Goal: Task Accomplishment & Management: Manage account settings

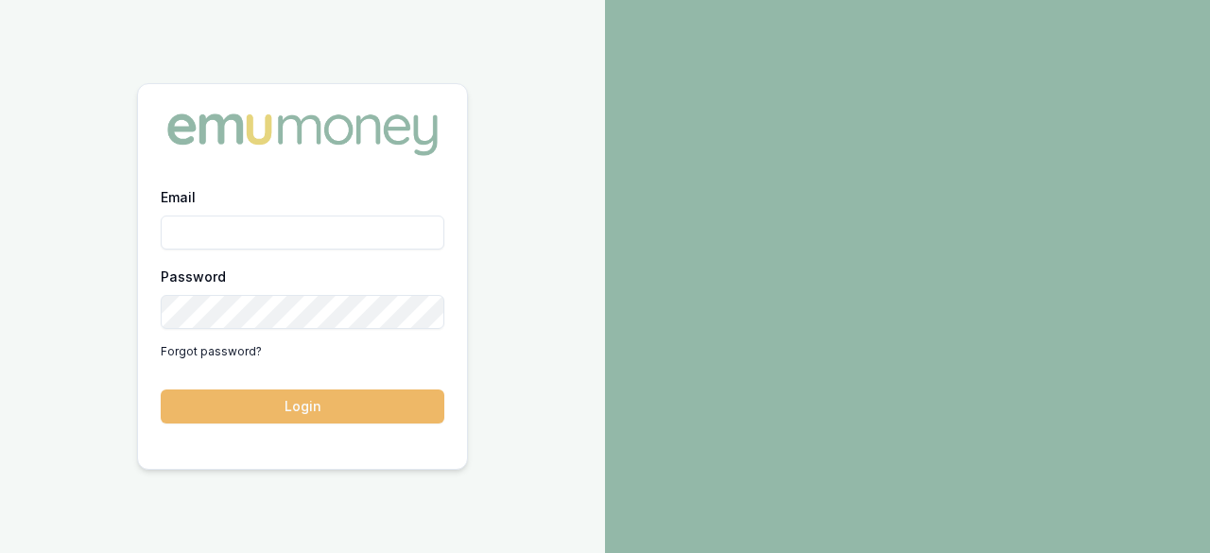
type input "laura.lamicela@emumoney.com.au"
click at [288, 403] on button "Login" at bounding box center [303, 407] width 284 height 34
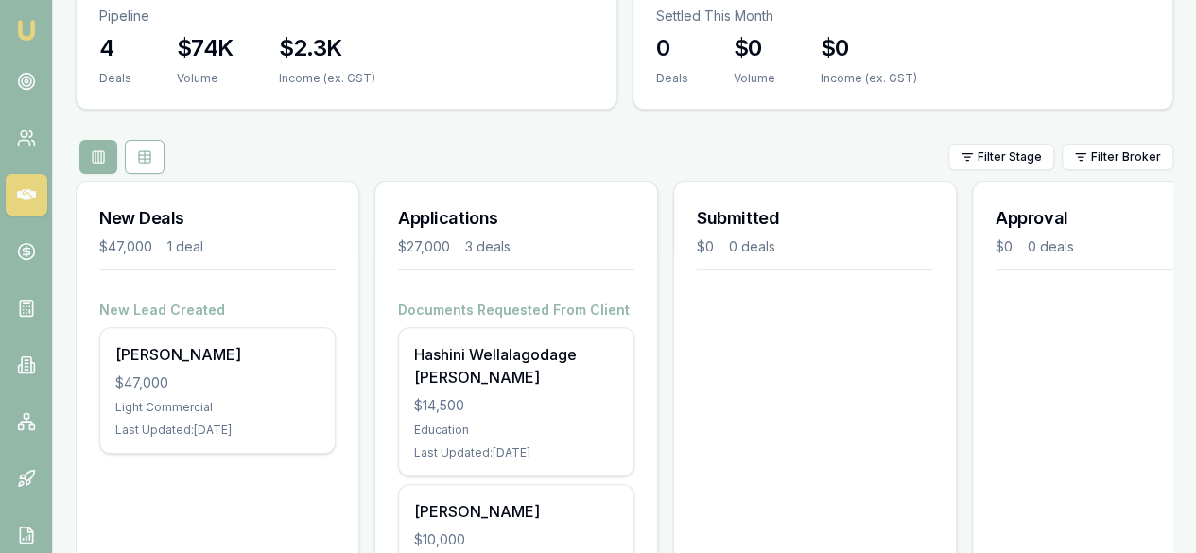
scroll to position [227, 0]
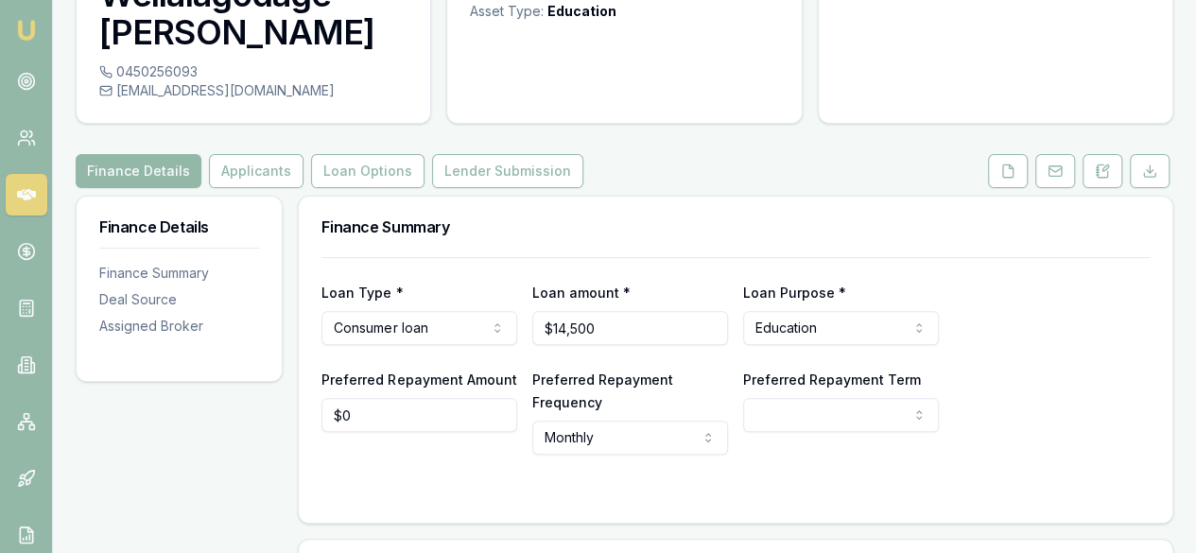
scroll to position [173, 0]
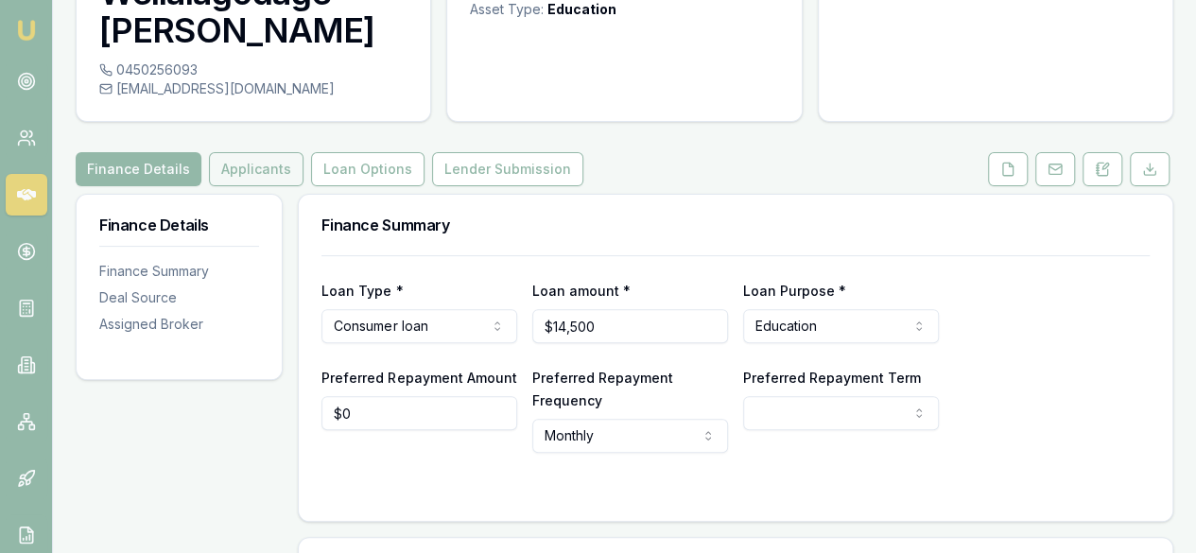
click at [260, 167] on button "Applicants" at bounding box center [256, 169] width 95 height 34
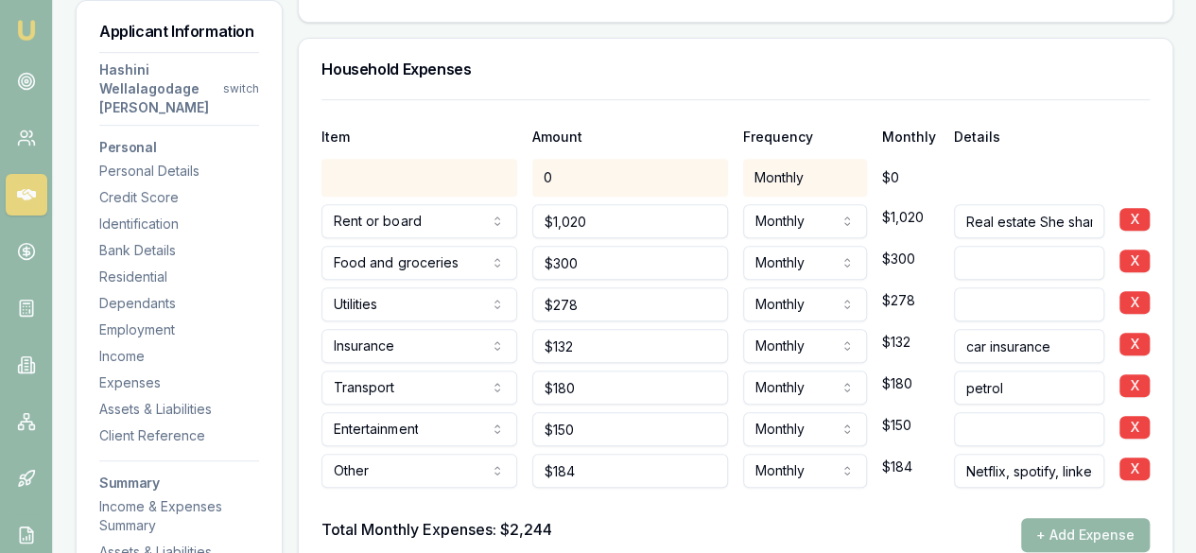
scroll to position [3994, 0]
drag, startPoint x: 476, startPoint y: 69, endPoint x: 322, endPoint y: 68, distance: 153.2
click at [322, 68] on div "Household Expenses" at bounding box center [736, 68] width 874 height 61
copy h3 "Household Expenses"
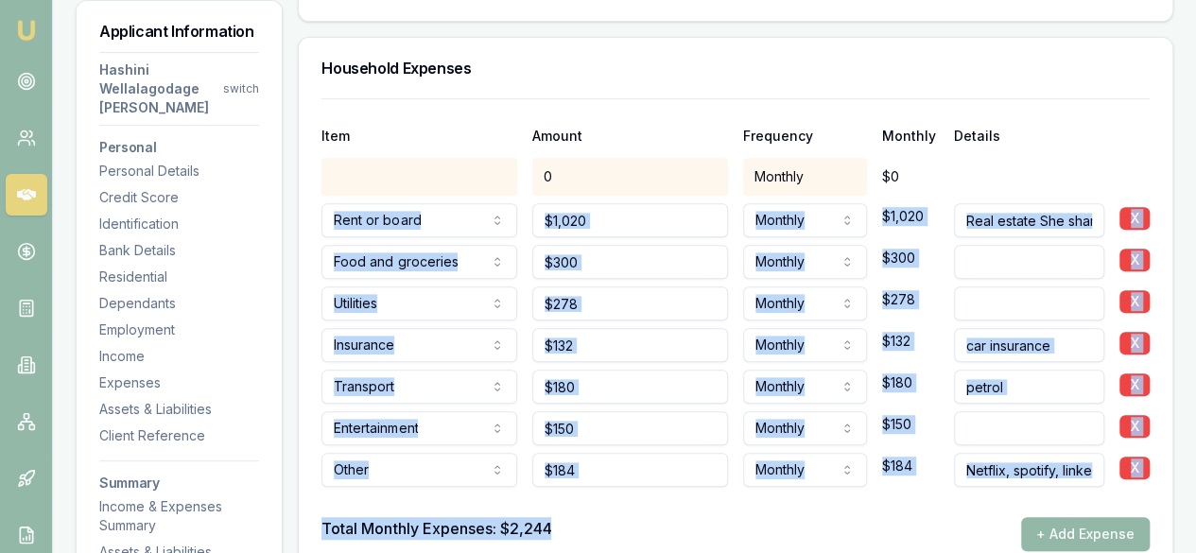
drag, startPoint x: 564, startPoint y: 518, endPoint x: 331, endPoint y: 217, distance: 380.9
click at [331, 217] on div "Item Amount Frequency Monthly Details 0 Monthly $0 Rent or board Rent or board …" at bounding box center [735, 324] width 828 height 453
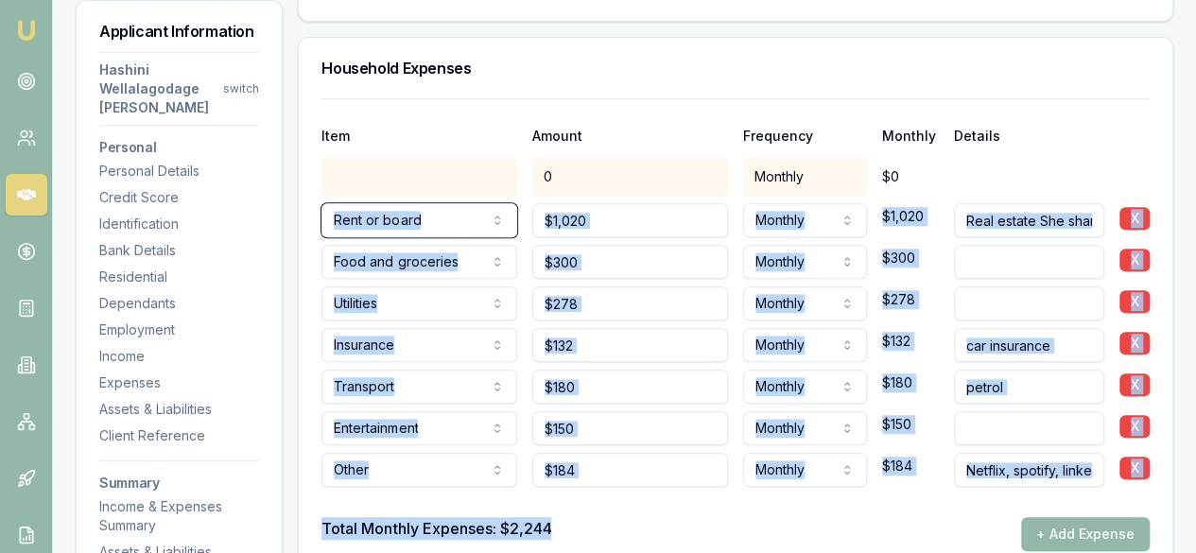
copy div "Rent or board Rent or board Food and groceries Utilities Insurance Transport He…"
copy div "0 Monthly $0 Rent or board Rent or board Food and groceries Utilities Insurance…"
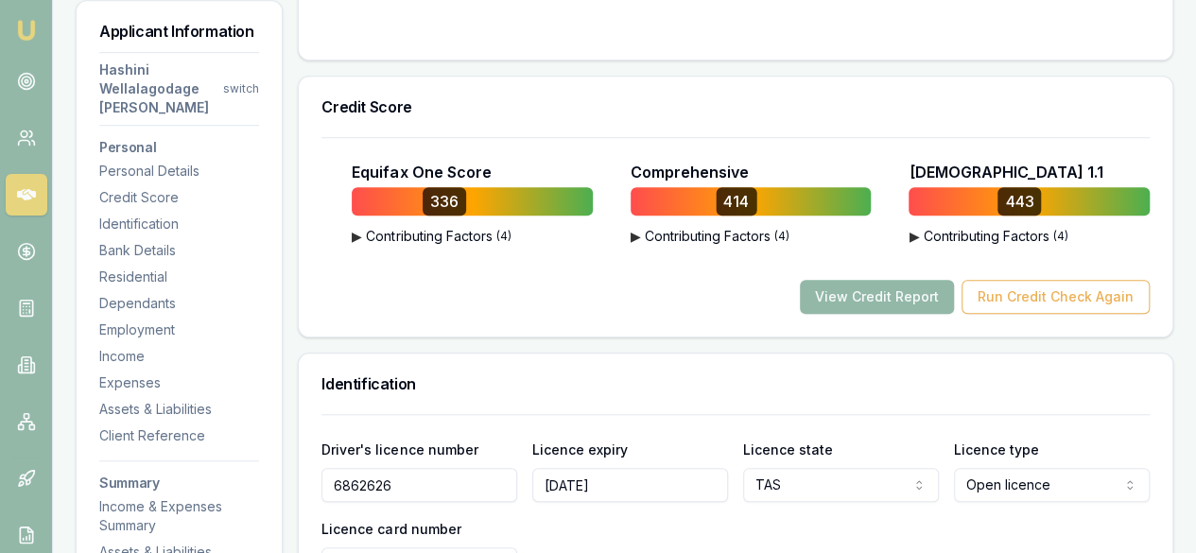
scroll to position [698, 0]
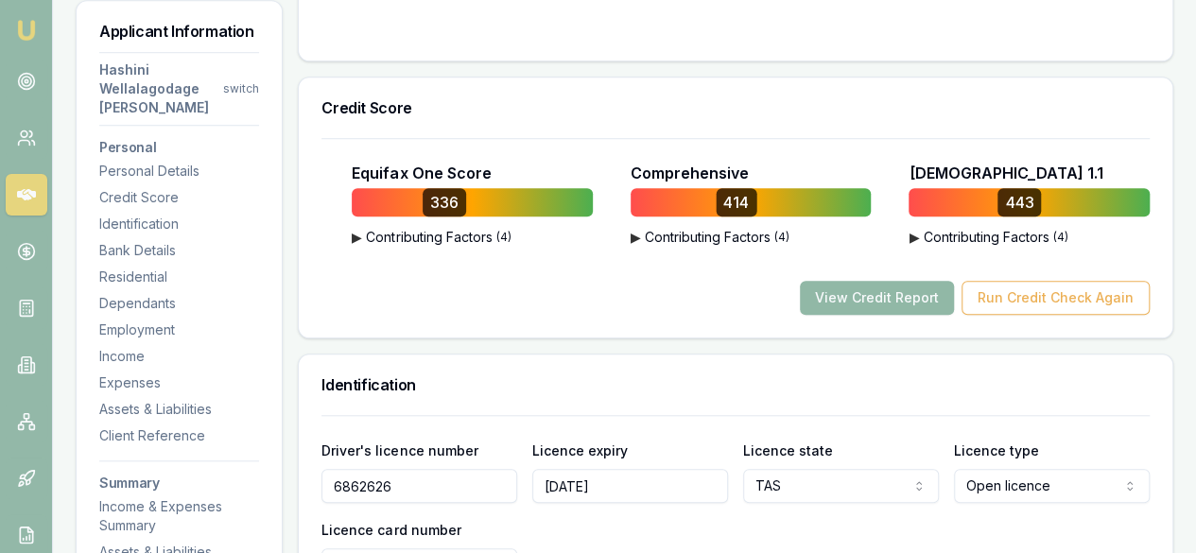
click at [903, 299] on button "View Credit Report" at bounding box center [877, 298] width 154 height 34
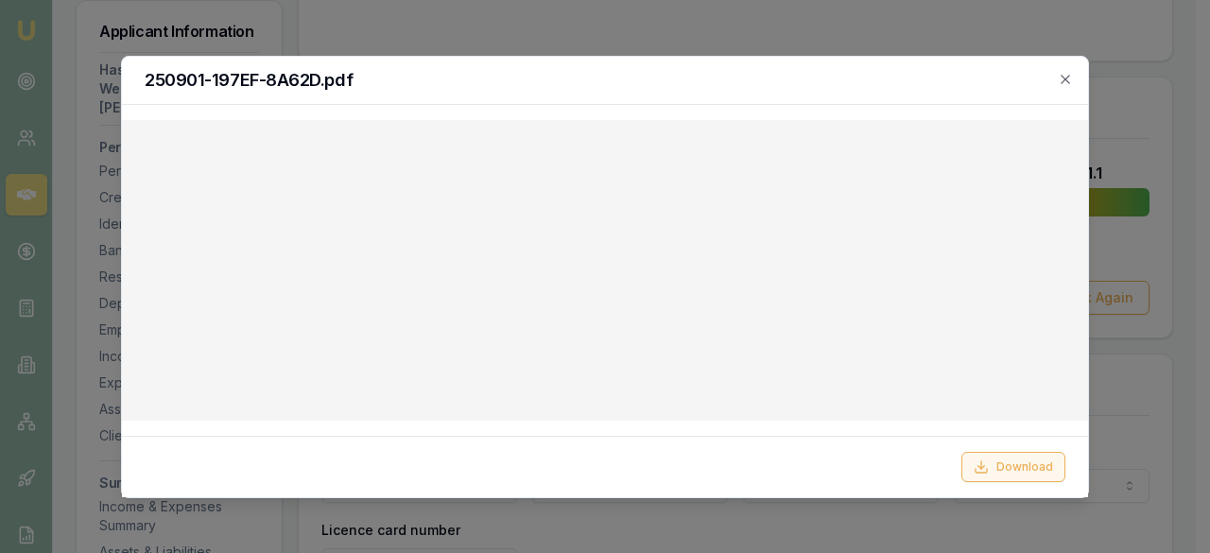
click at [1027, 470] on button "Download" at bounding box center [1014, 467] width 104 height 30
click at [1082, 63] on div "250901-197EF-8A62D.pdf" at bounding box center [605, 81] width 966 height 48
click at [1069, 74] on icon "button" at bounding box center [1065, 79] width 15 height 15
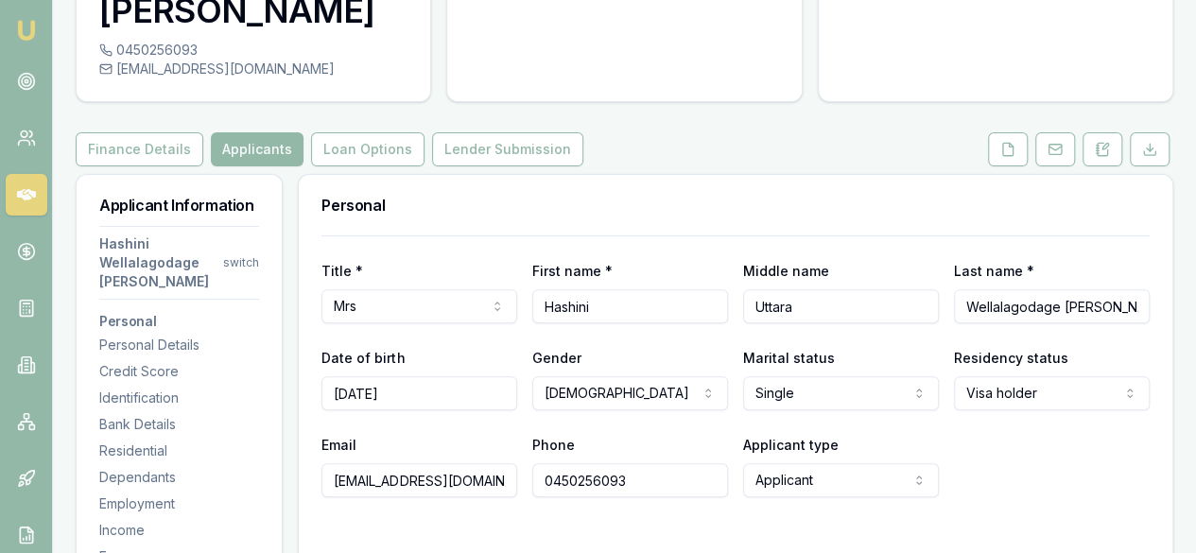
scroll to position [0, 0]
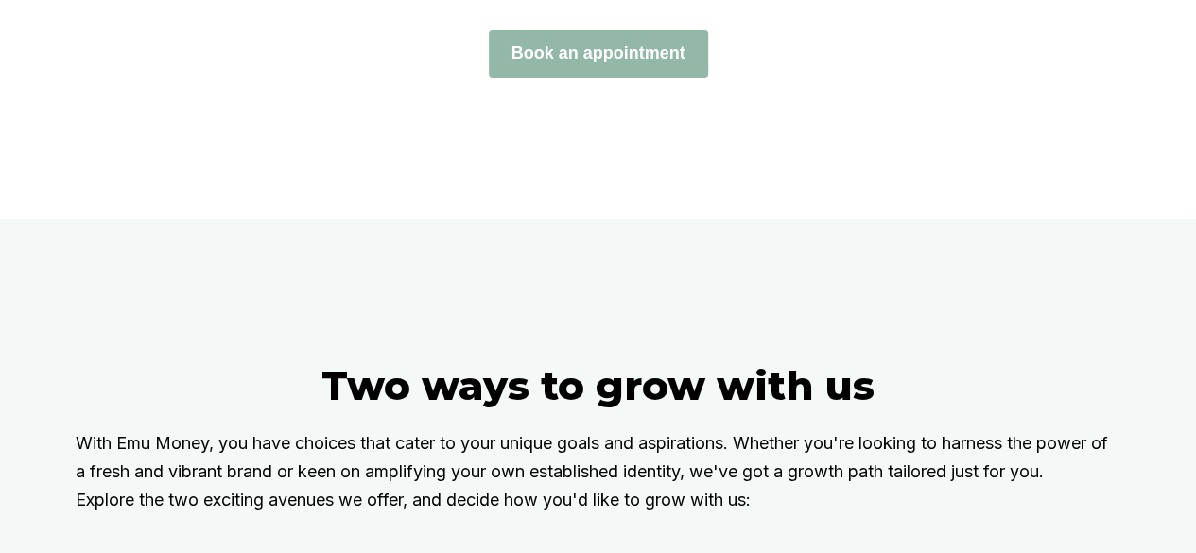
scroll to position [3090, 0]
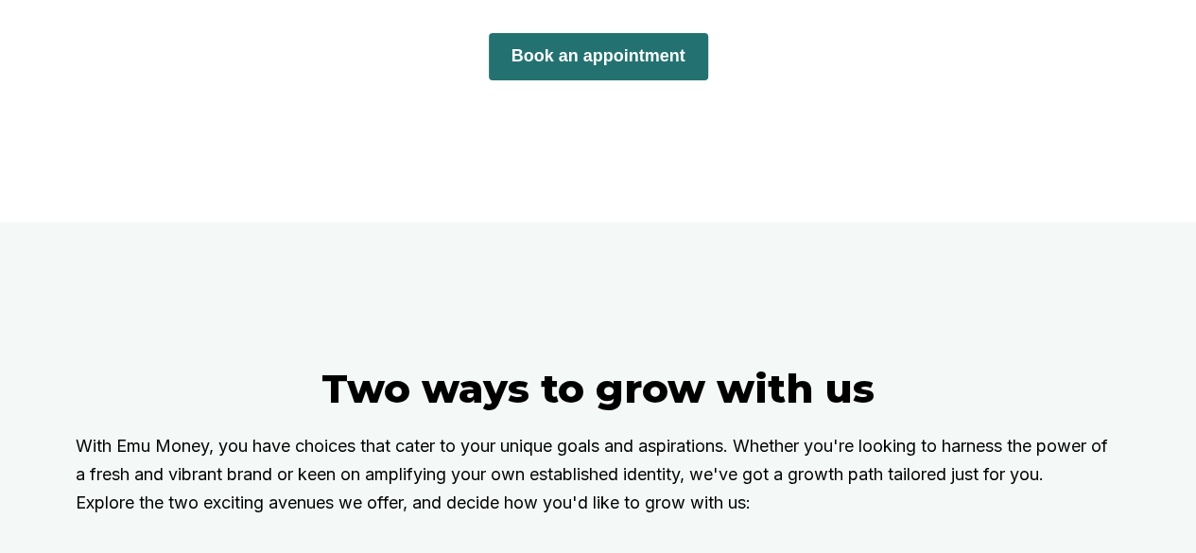
click at [623, 80] on button "Book an appointment" at bounding box center [598, 56] width 219 height 47
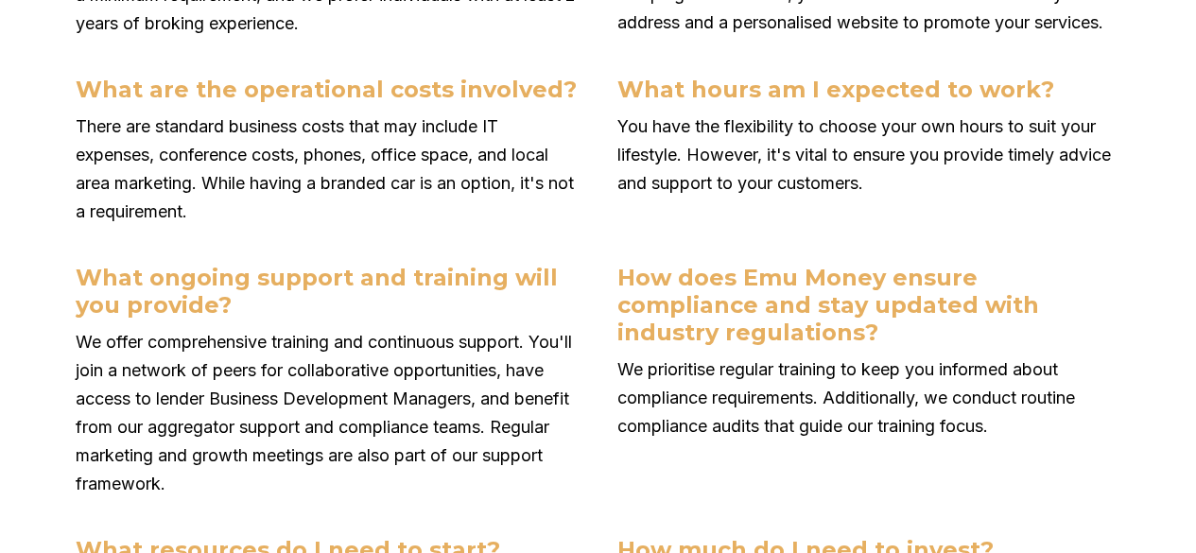
scroll to position [7296, 0]
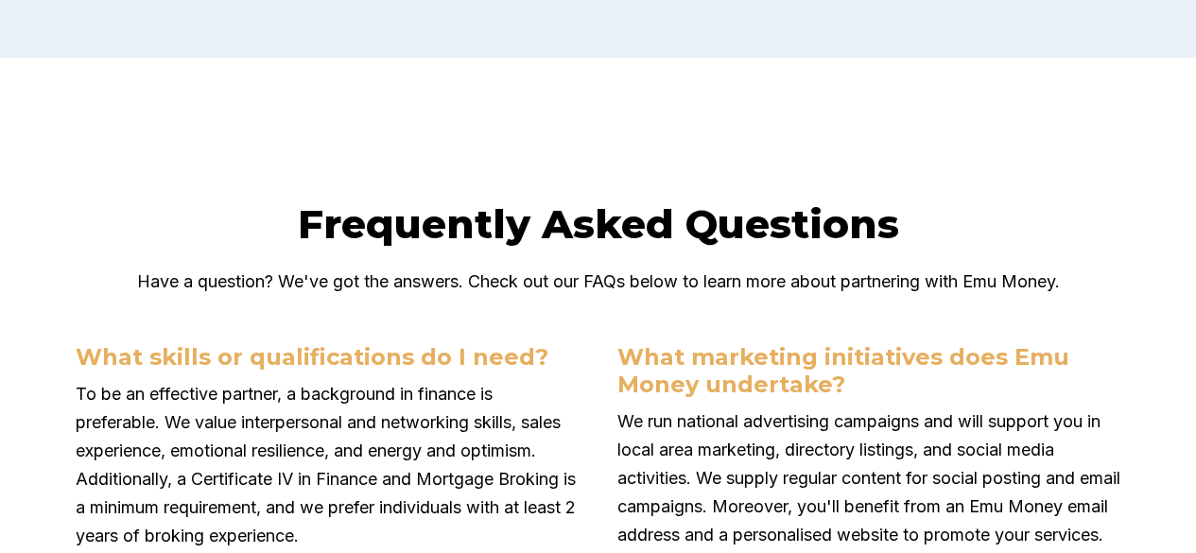
scroll to position [6780, 0]
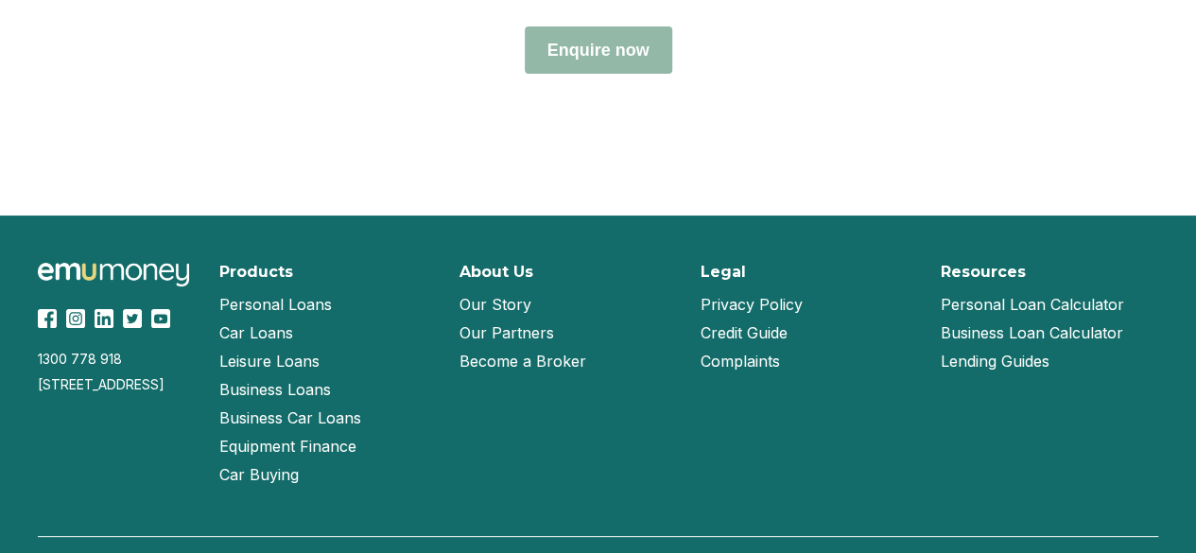
scroll to position [8440, 0]
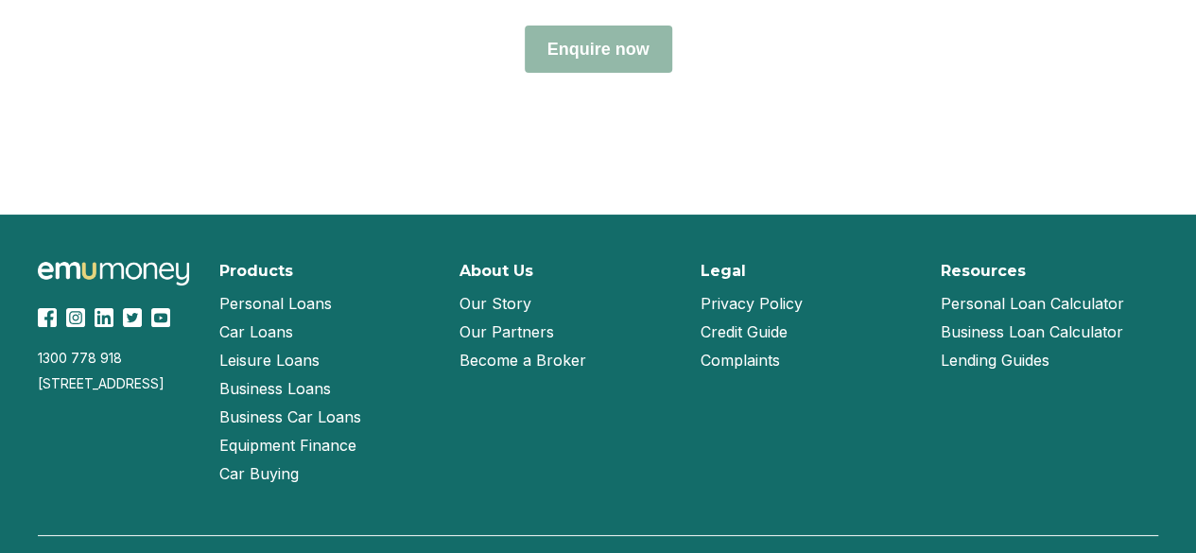
click at [527, 325] on link "Our Partners" at bounding box center [507, 332] width 95 height 28
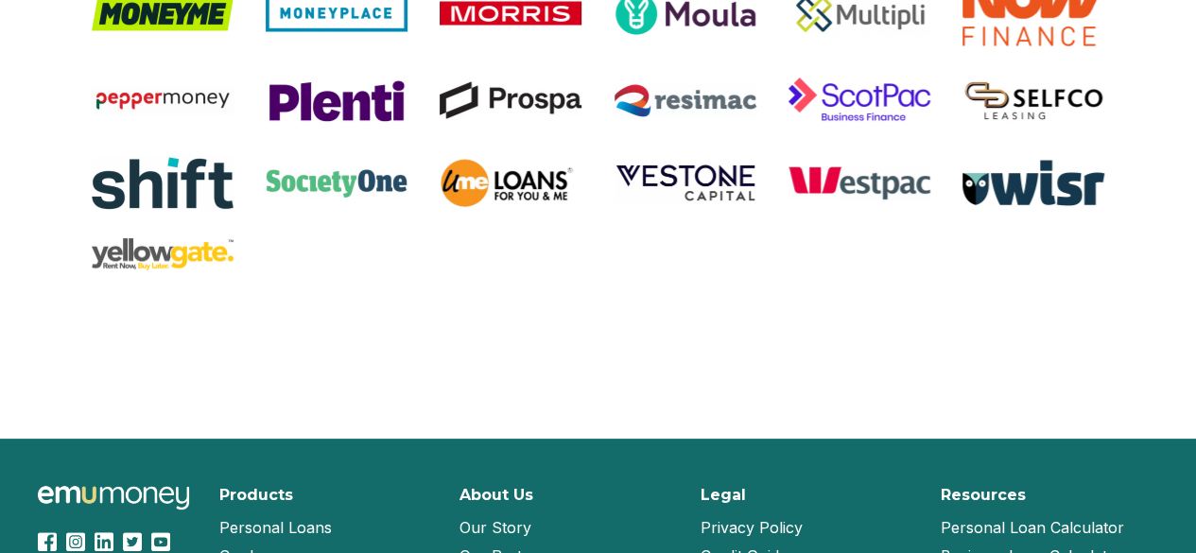
scroll to position [2033, 0]
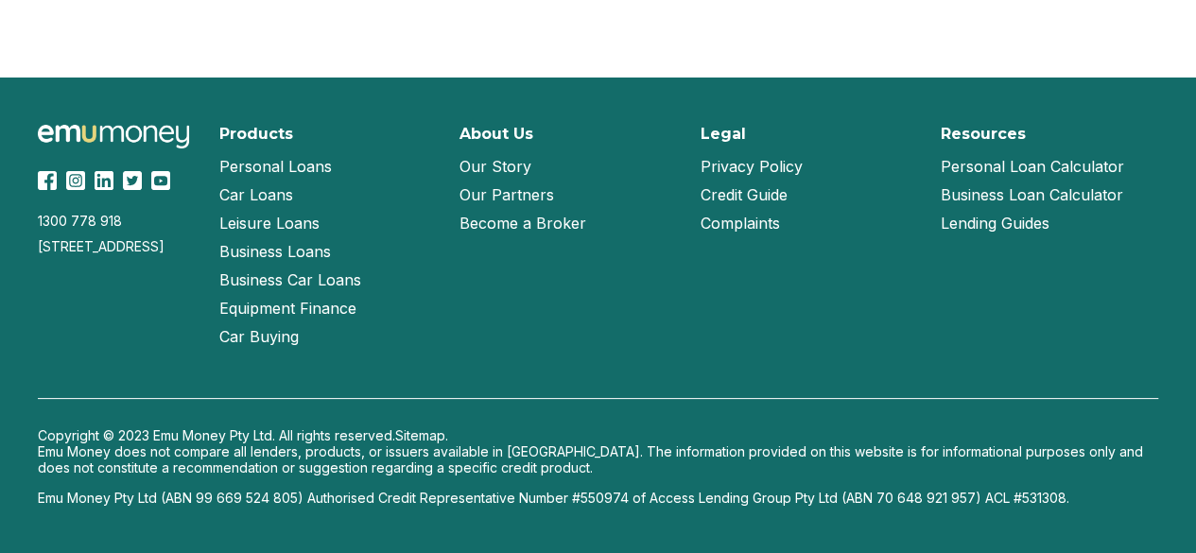
click at [517, 167] on link "Our Story" at bounding box center [496, 166] width 72 height 28
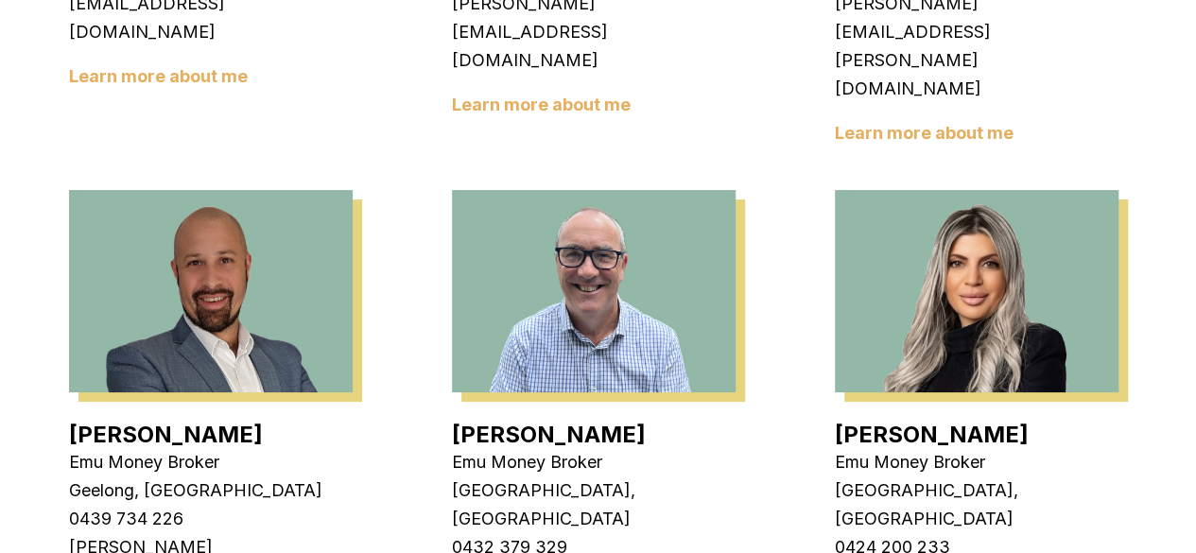
scroll to position [1086, 0]
click at [265, 247] on img at bounding box center [211, 290] width 284 height 202
click at [164, 420] on link "Brad Hearns" at bounding box center [166, 433] width 194 height 27
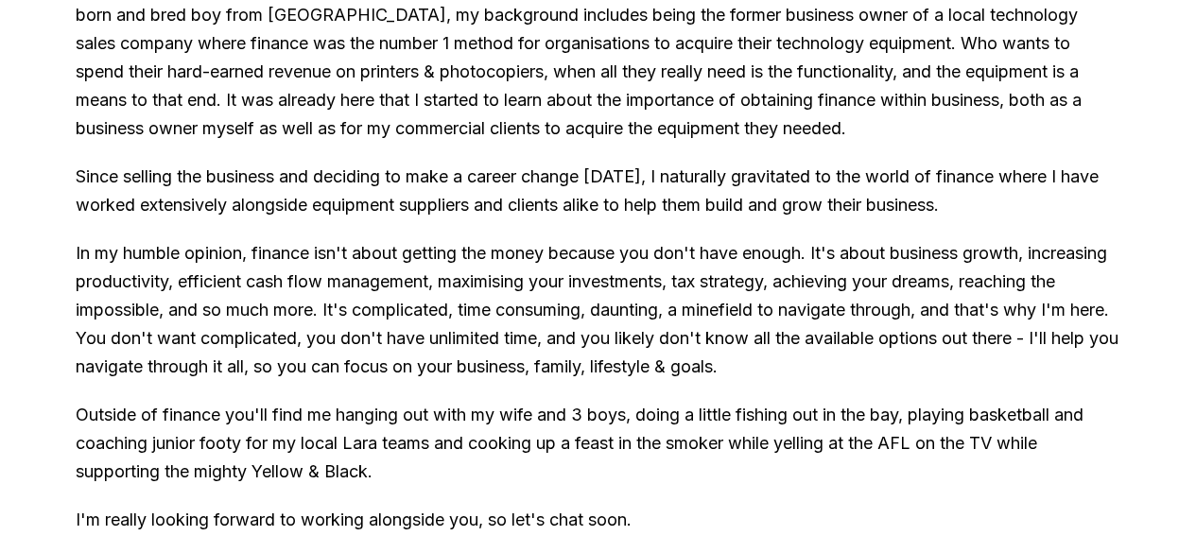
scroll to position [1202, 0]
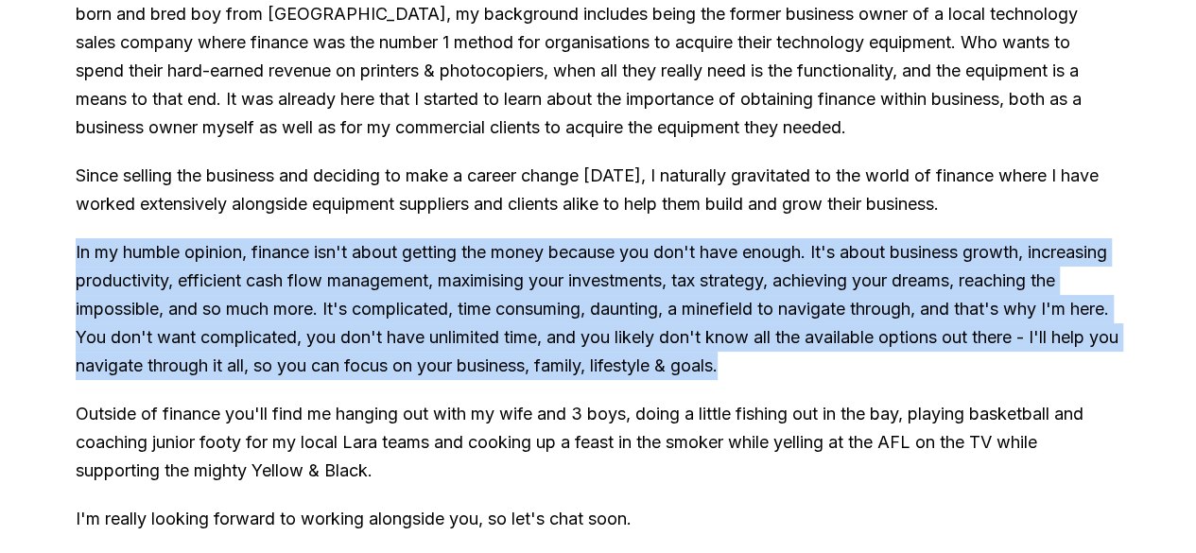
drag, startPoint x: 817, startPoint y: 447, endPoint x: 72, endPoint y: 325, distance: 755.0
click at [72, 325] on div "About Me Hey, I'm [PERSON_NAME] and it's great to meet you! Thanks for stopping…" at bounding box center [598, 370] width 1121 height 932
copy p "In my humble opinion, finance isn't about getting the money because you don't h…"
